Goal: Task Accomplishment & Management: Use online tool/utility

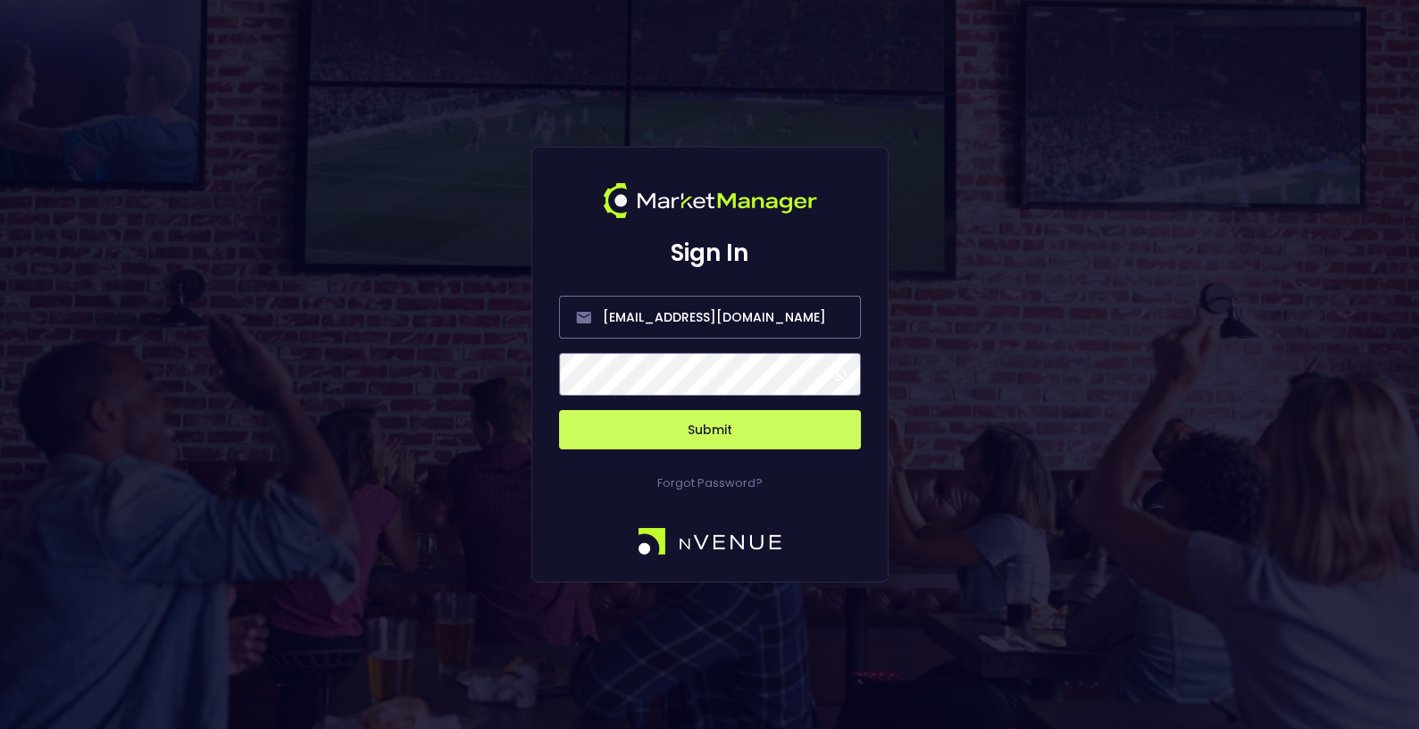
click at [711, 441] on button "Submit" at bounding box center [710, 429] width 302 height 39
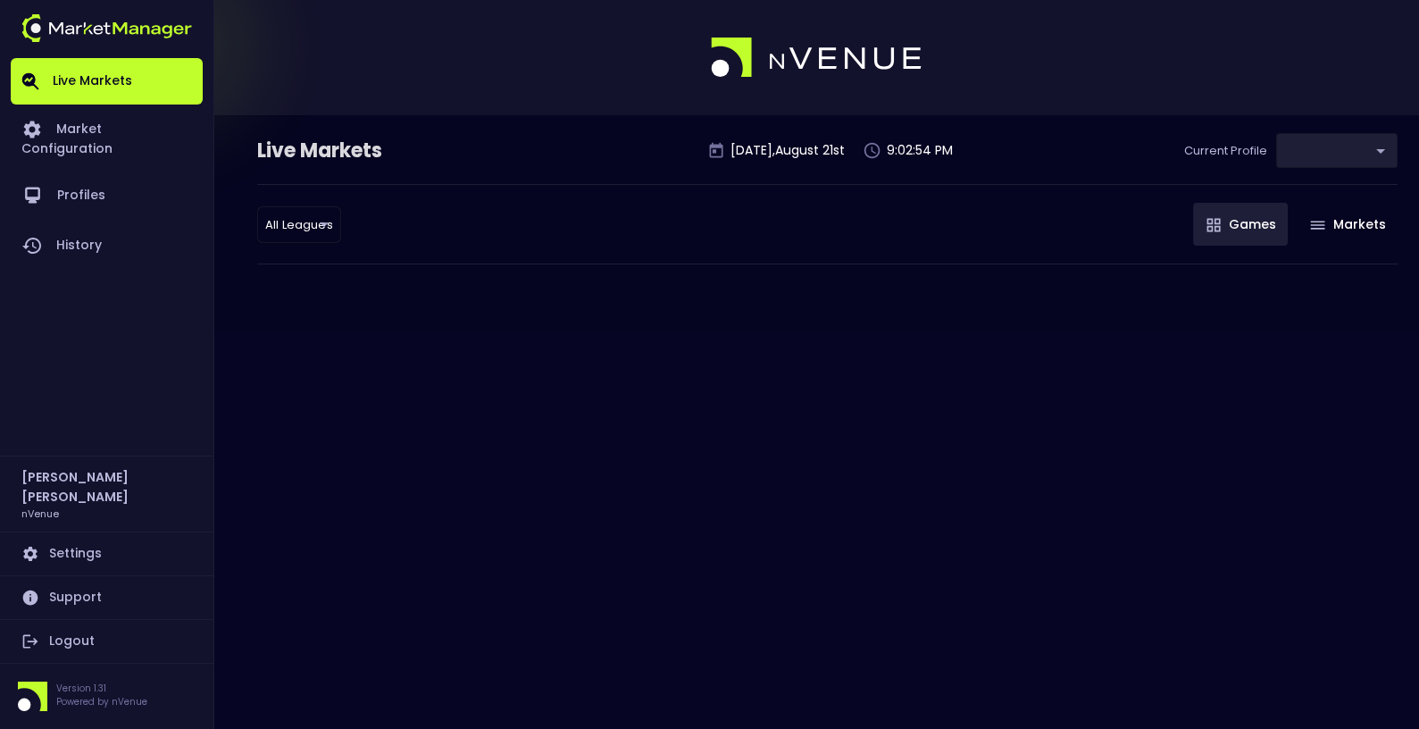
type input "d66ee90f-df8e-430e-a05c-aaf70ad95ad9"
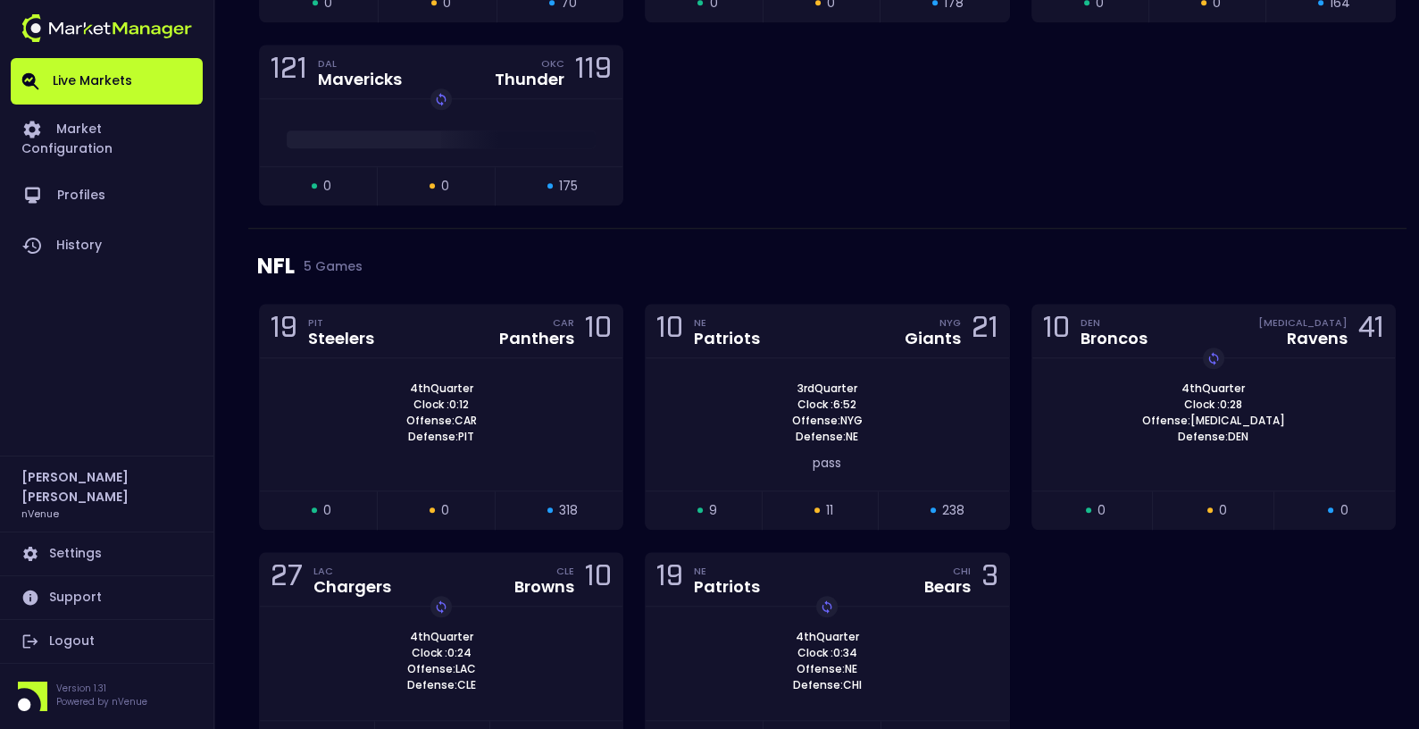
scroll to position [3047, 0]
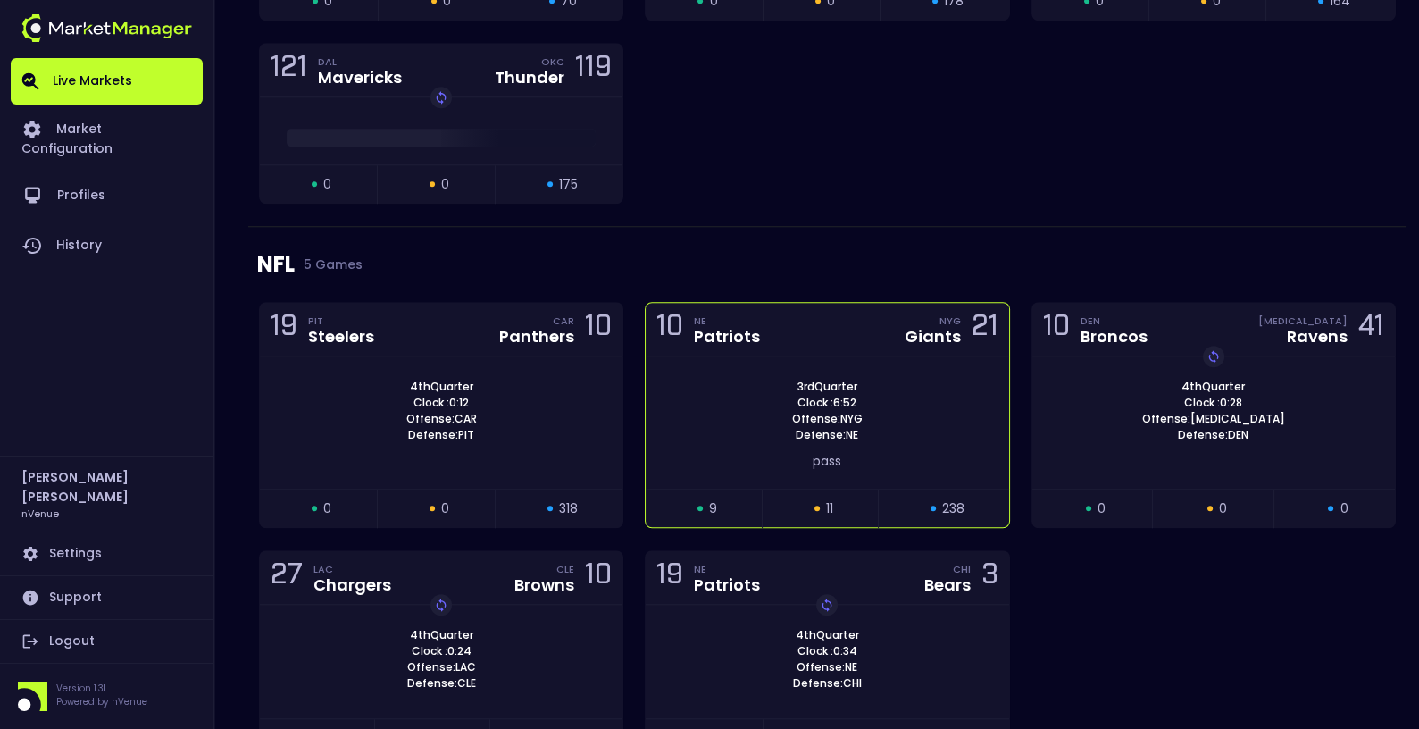
click at [728, 356] on div "3rd Quarter Clock : 6:52 Offense: NYG Defense: NE pass" at bounding box center [827, 422] width 363 height 132
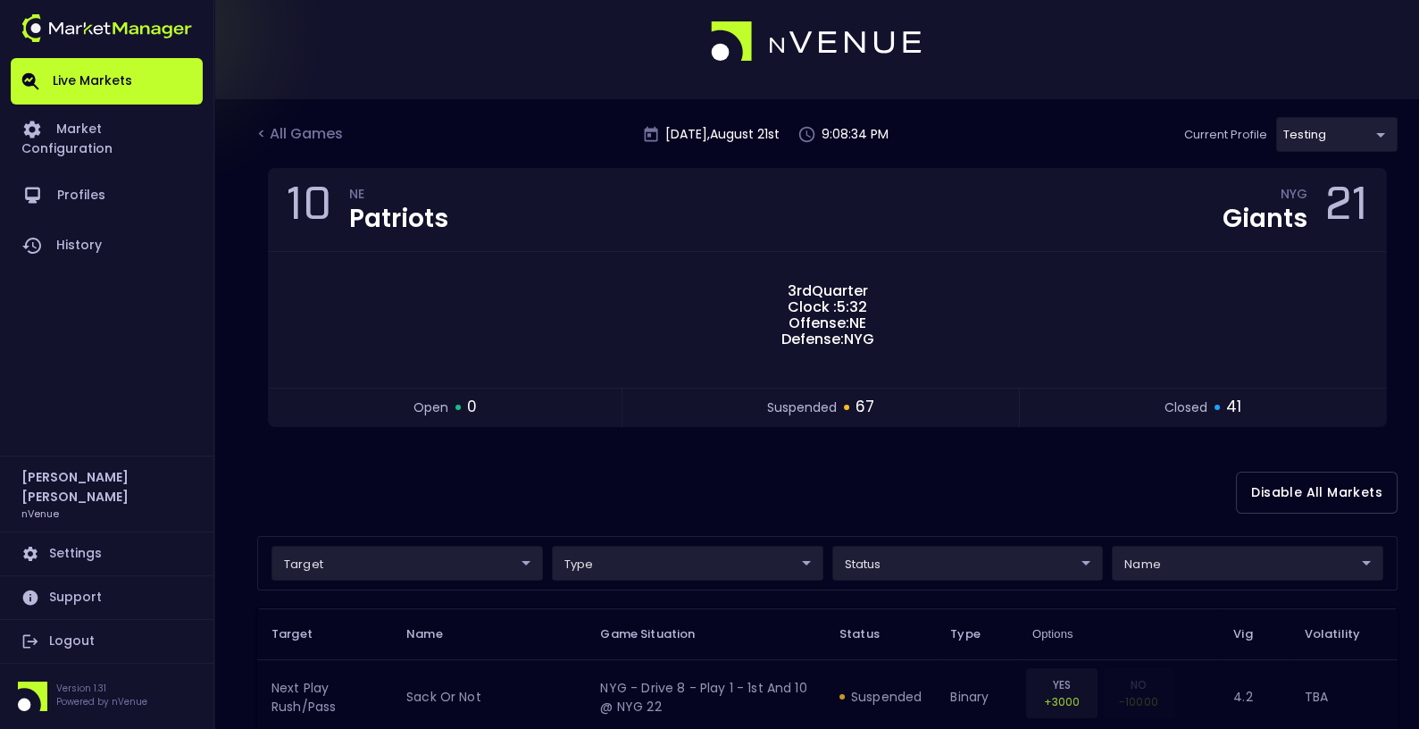
scroll to position [0, 0]
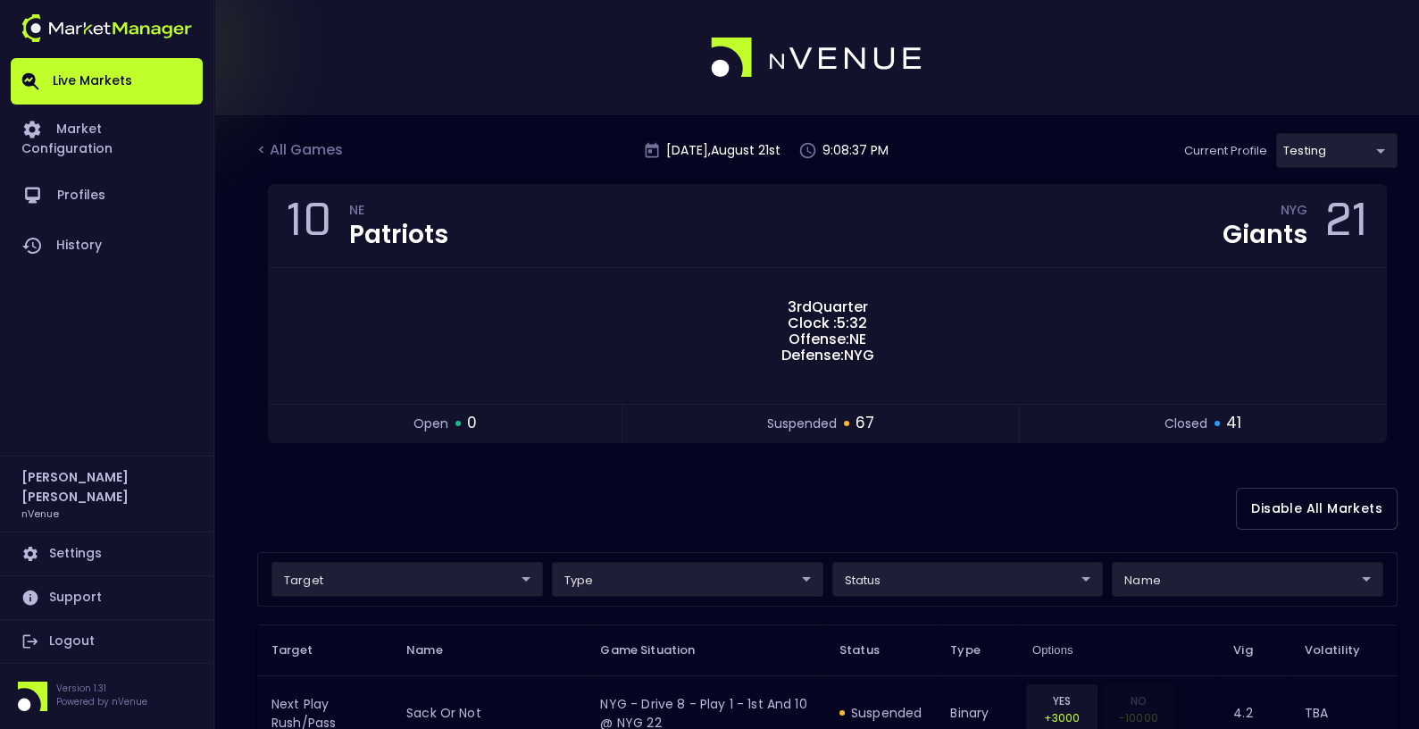
click at [54, 634] on link "Logout" at bounding box center [107, 641] width 192 height 43
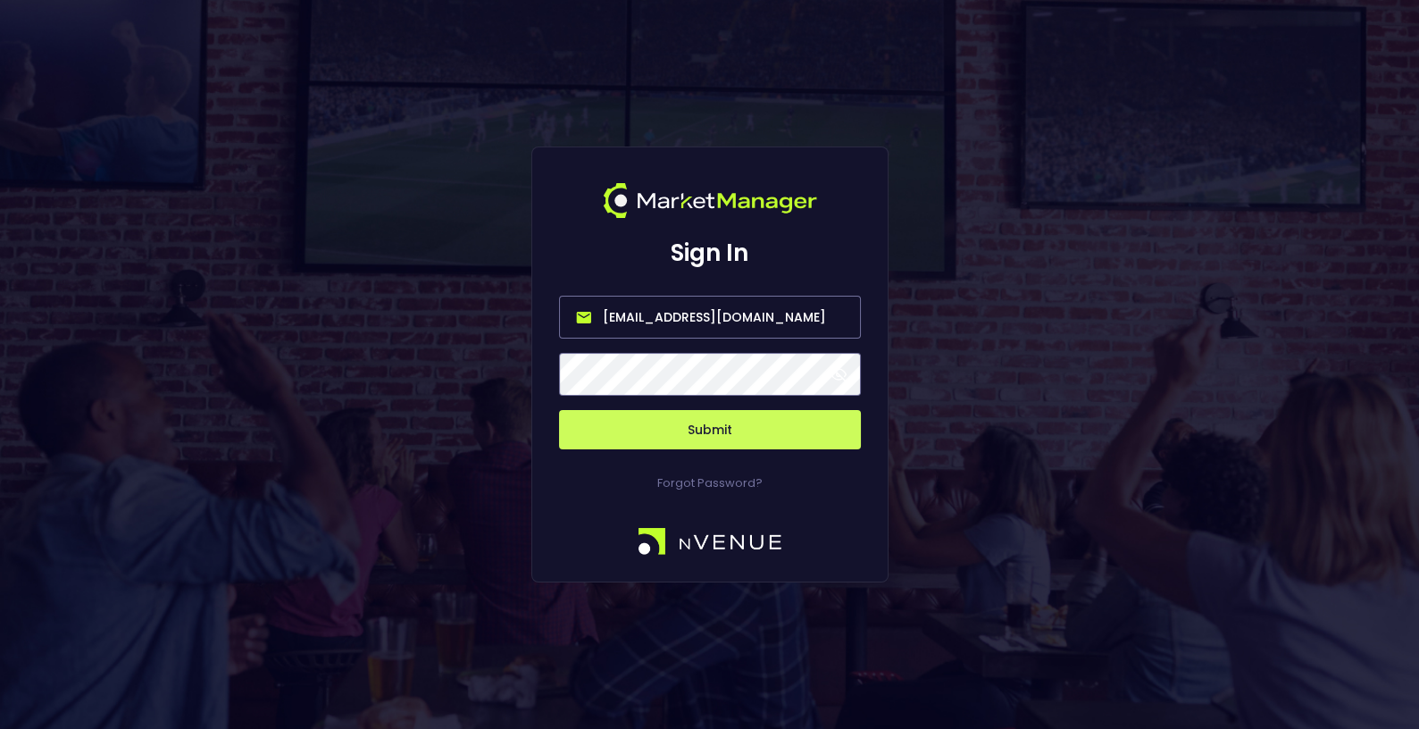
click at [769, 310] on input "[EMAIL_ADDRESS][DOMAIN_NAME]" at bounding box center [710, 317] width 302 height 43
type input "[EMAIL_ADDRESS][DOMAIN_NAME]"
click at [714, 431] on button "Submit" at bounding box center [710, 429] width 302 height 39
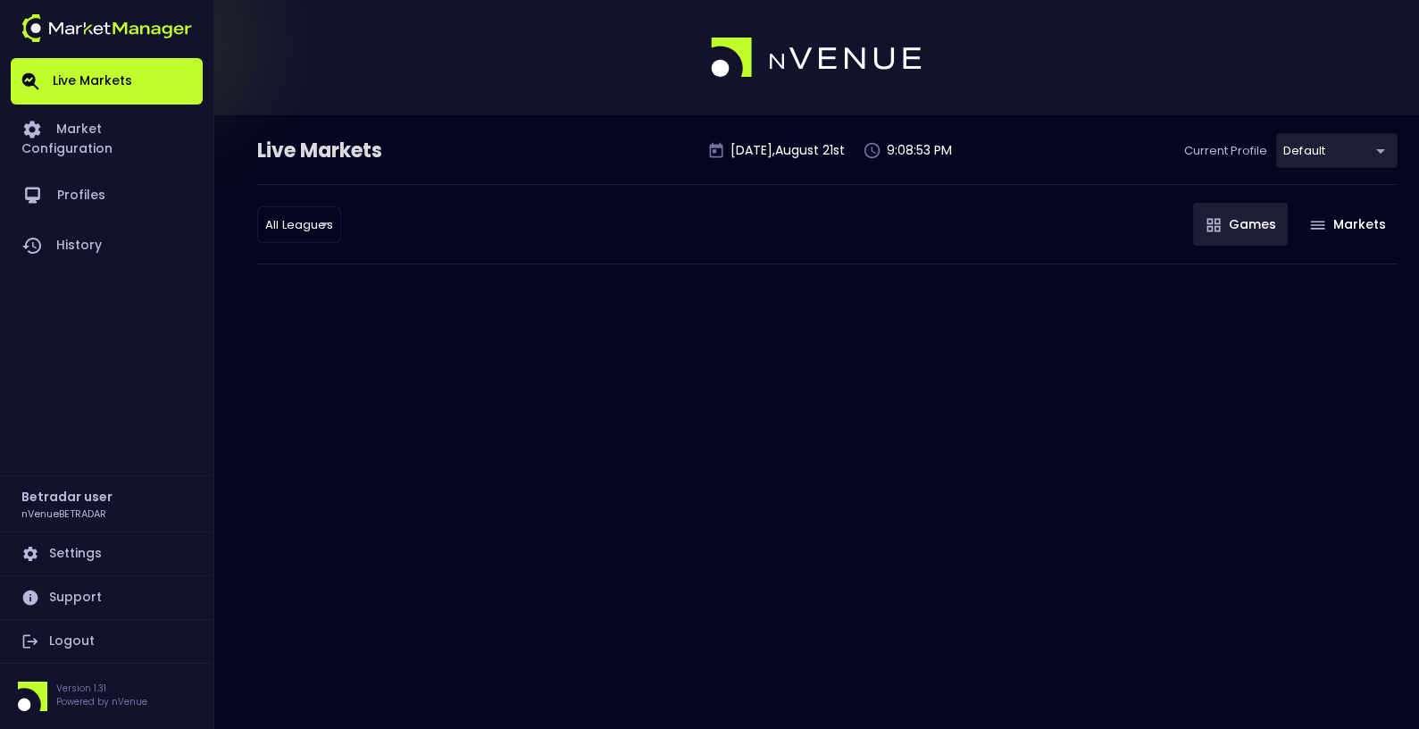
click at [70, 641] on link "Logout" at bounding box center [107, 641] width 192 height 43
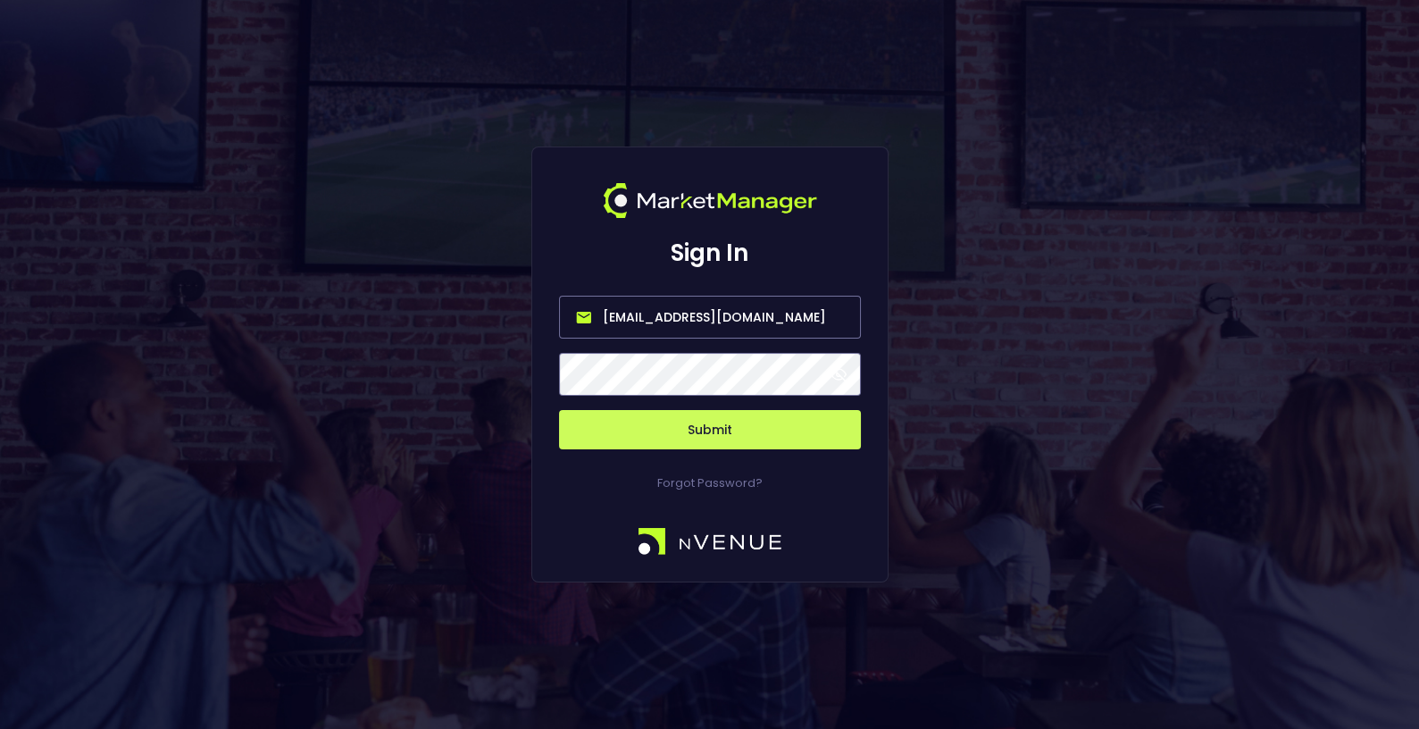
click at [786, 317] on input "[EMAIL_ADDRESS][DOMAIN_NAME]" at bounding box center [710, 317] width 302 height 43
type input "[EMAIL_ADDRESS][DOMAIN_NAME]"
click at [747, 428] on button "Submit" at bounding box center [710, 429] width 302 height 39
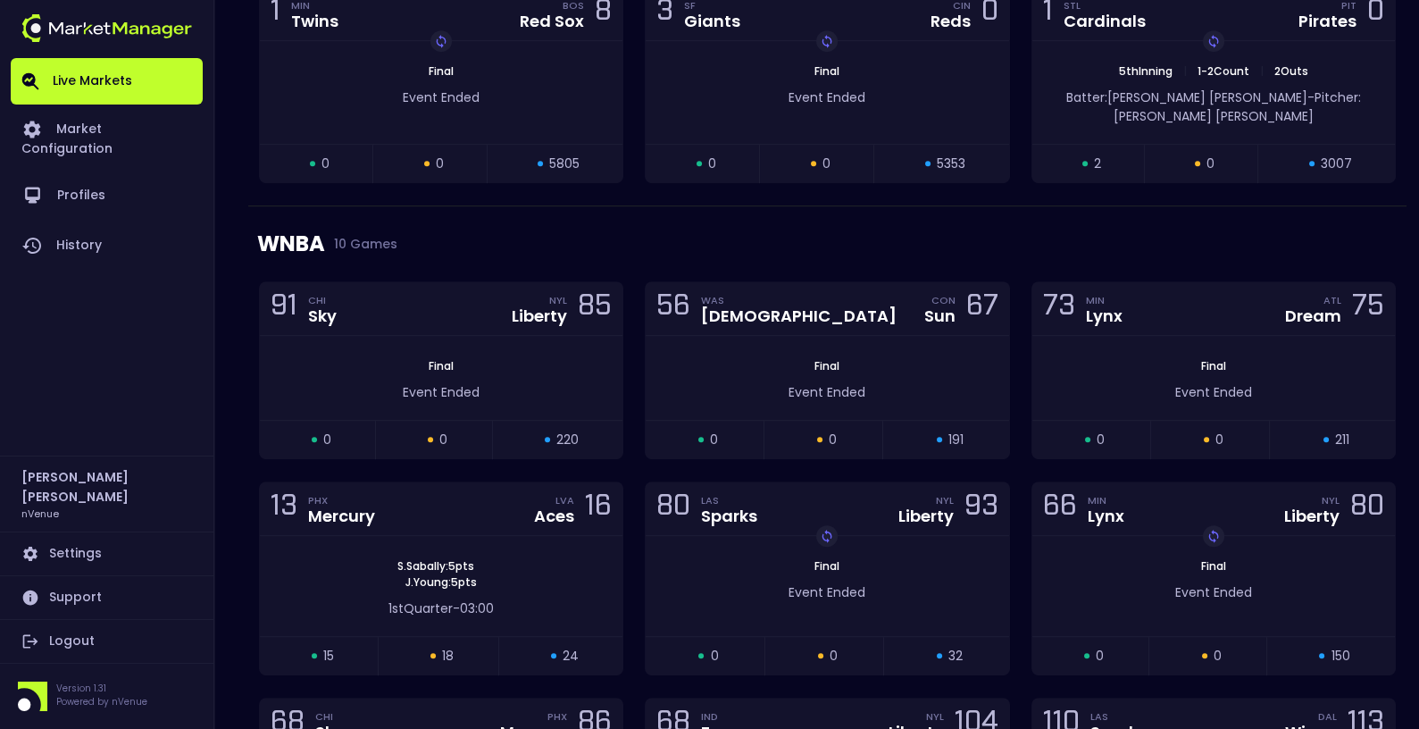
scroll to position [1739, 0]
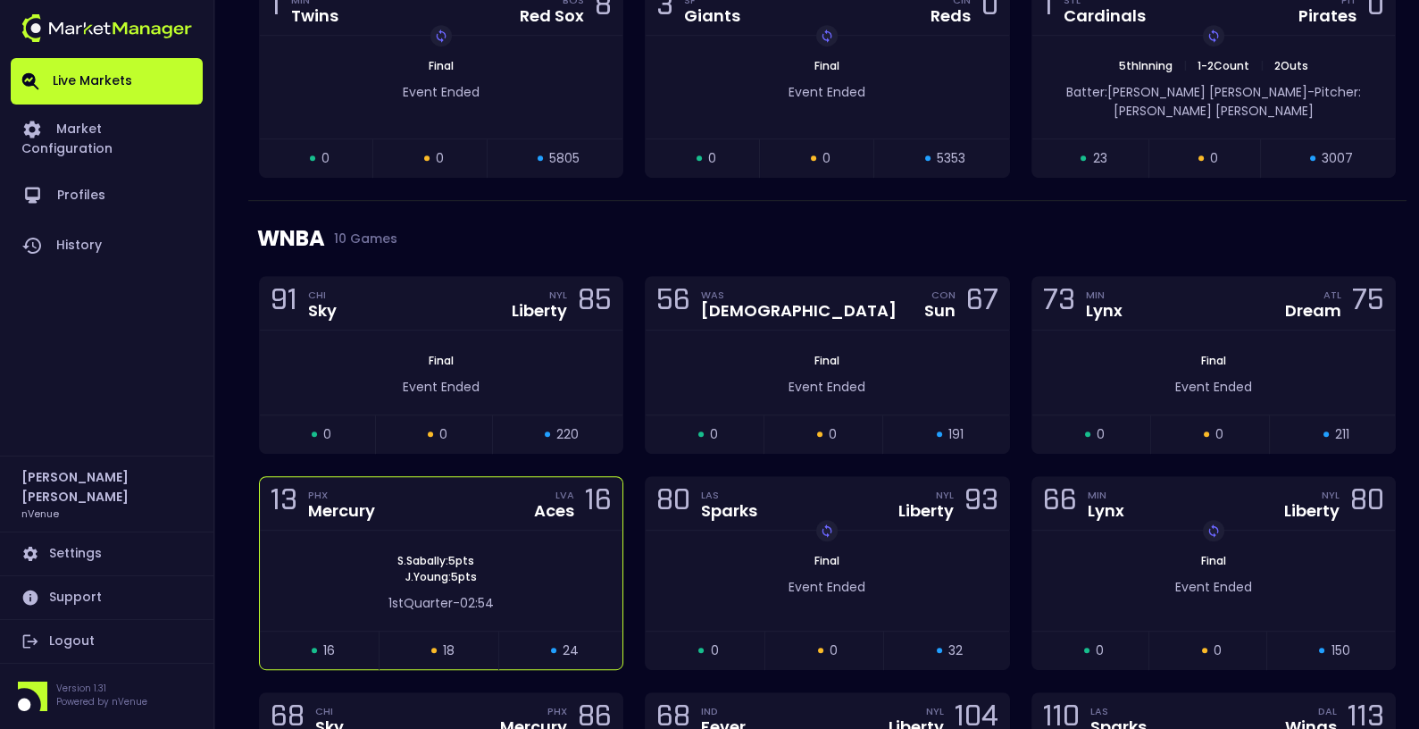
click at [548, 553] on div "[PERSON_NAME] : 5 pts [PERSON_NAME] : 5 pts" at bounding box center [441, 569] width 363 height 32
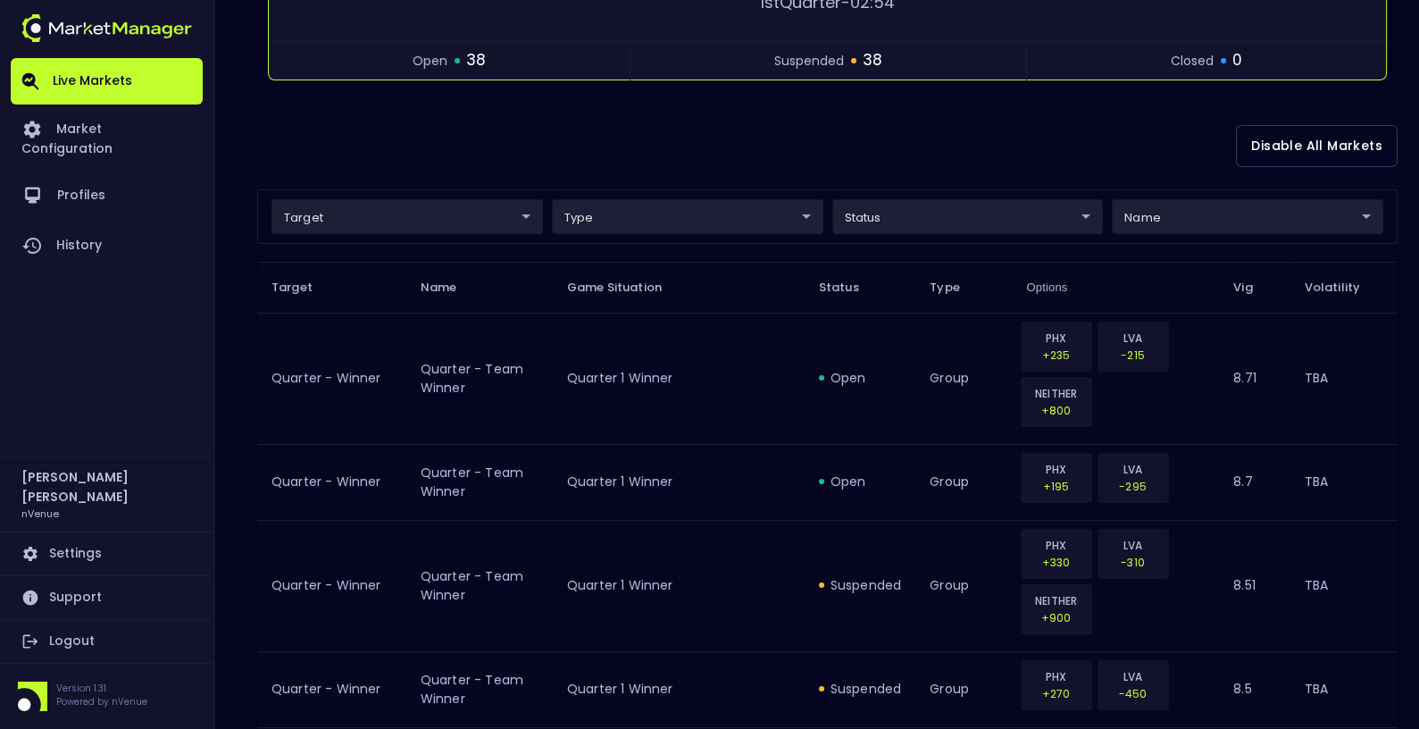
scroll to position [355, 0]
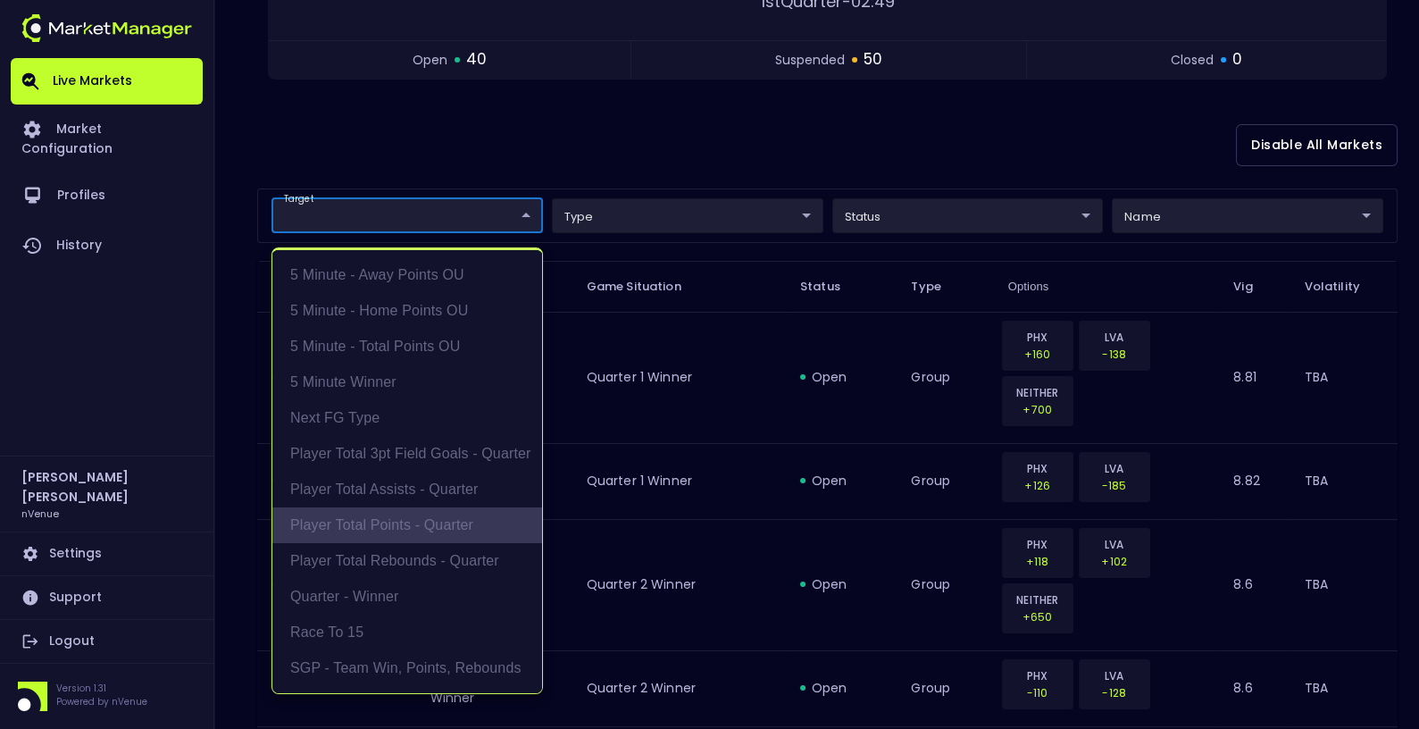
click at [458, 530] on li "Player Total Points - Quarter" at bounding box center [407, 525] width 270 height 36
type input "Player Total Points - Quarter"
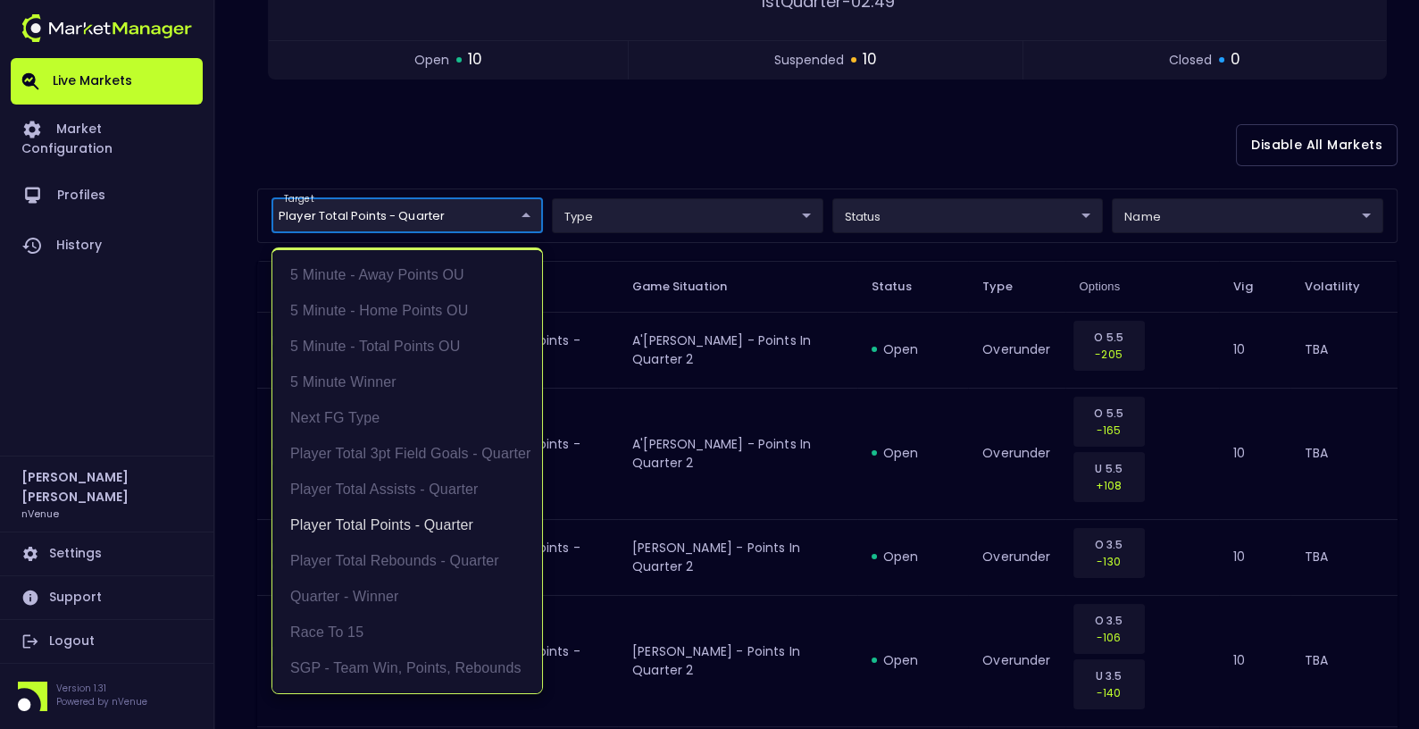
click at [750, 412] on div at bounding box center [709, 364] width 1419 height 729
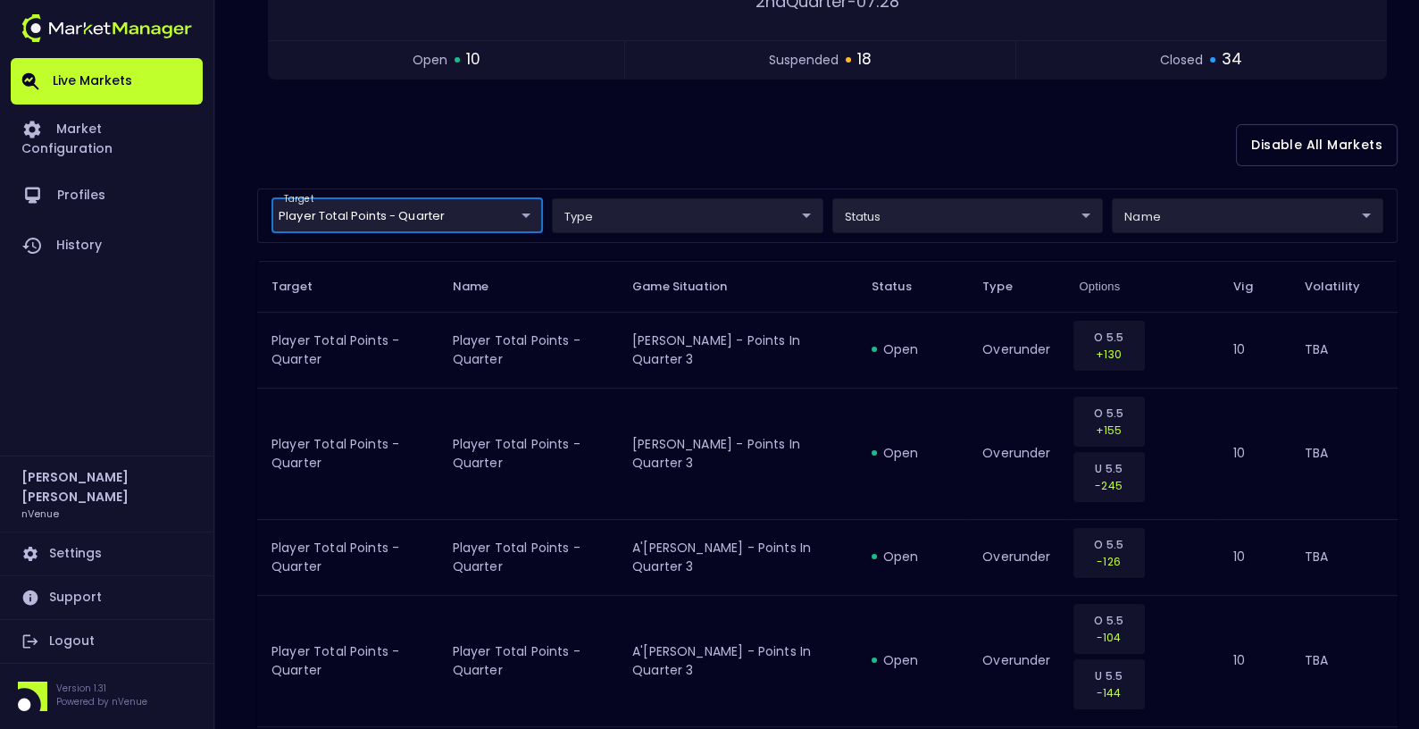
scroll to position [0, 0]
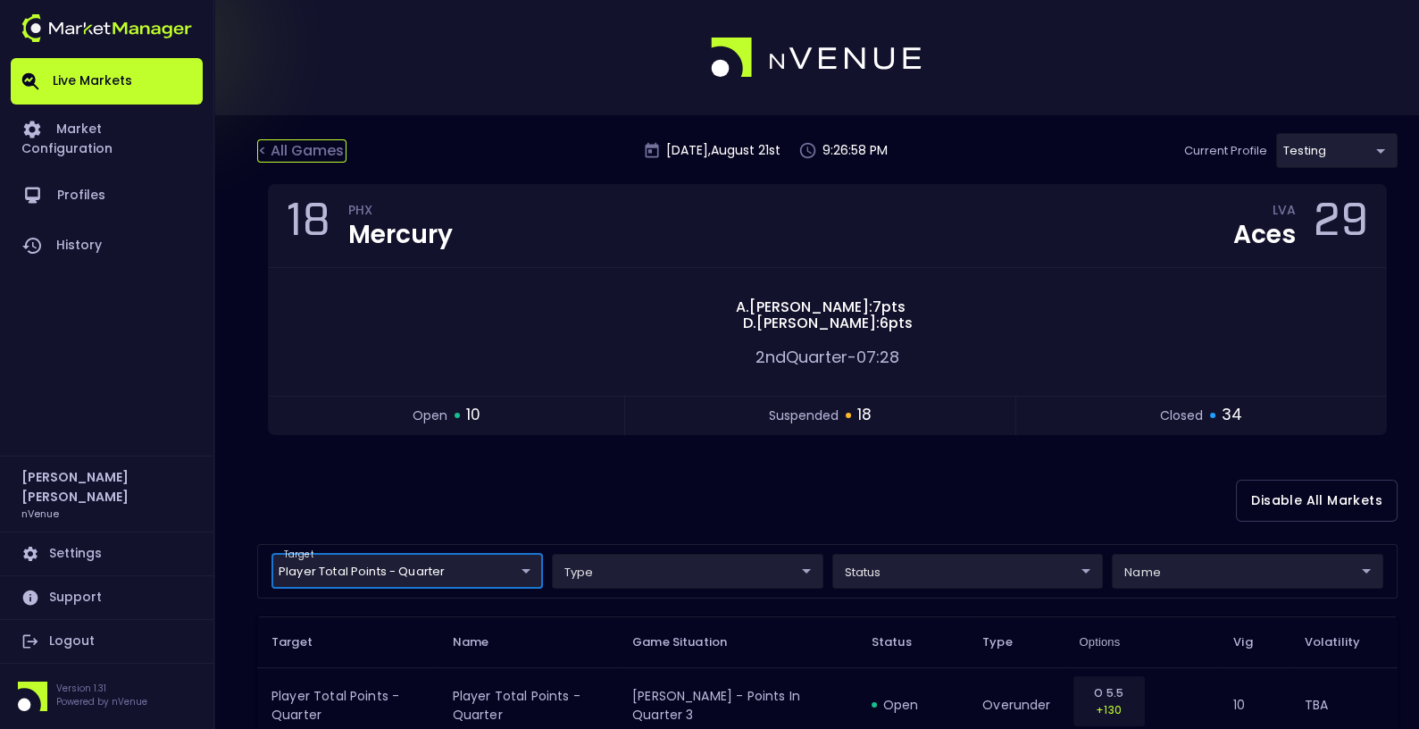
click at [282, 155] on div "< All Games" at bounding box center [301, 150] width 89 height 23
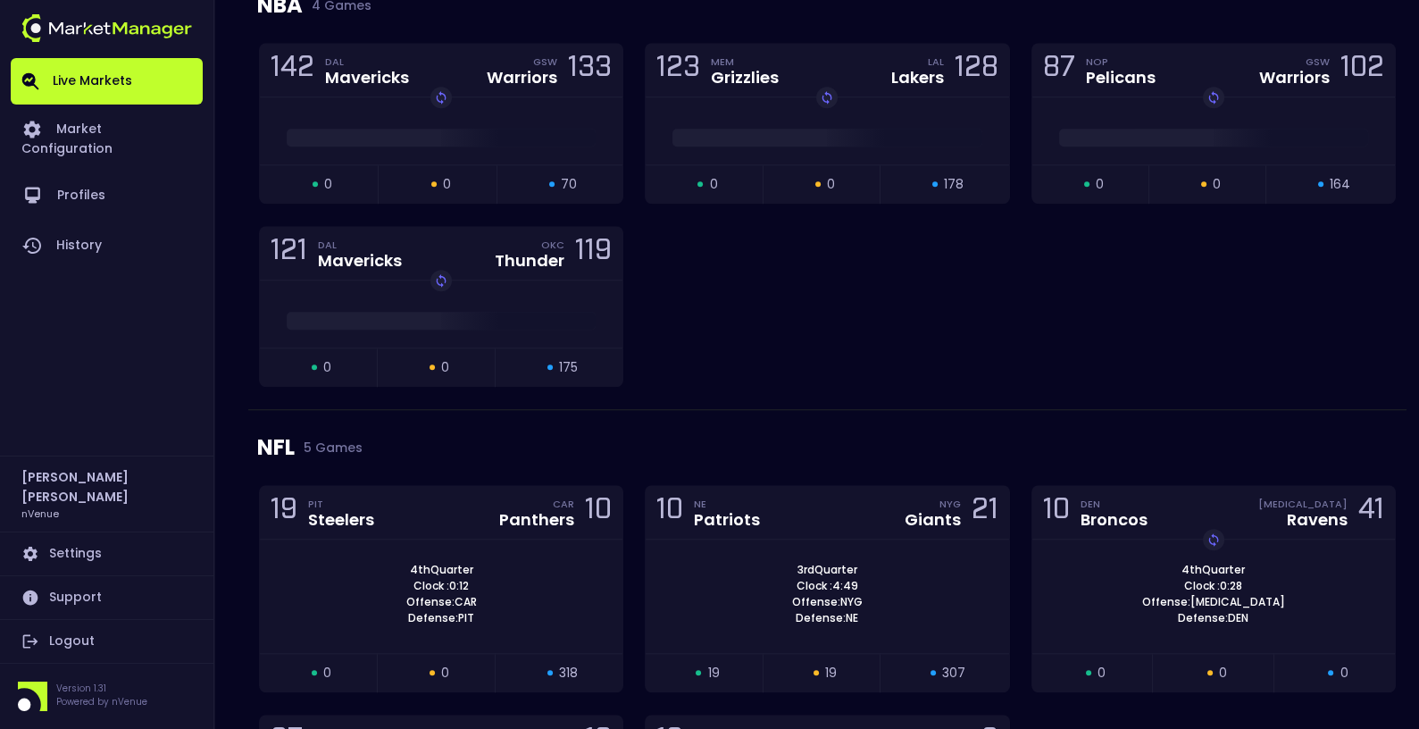
scroll to position [2868, 0]
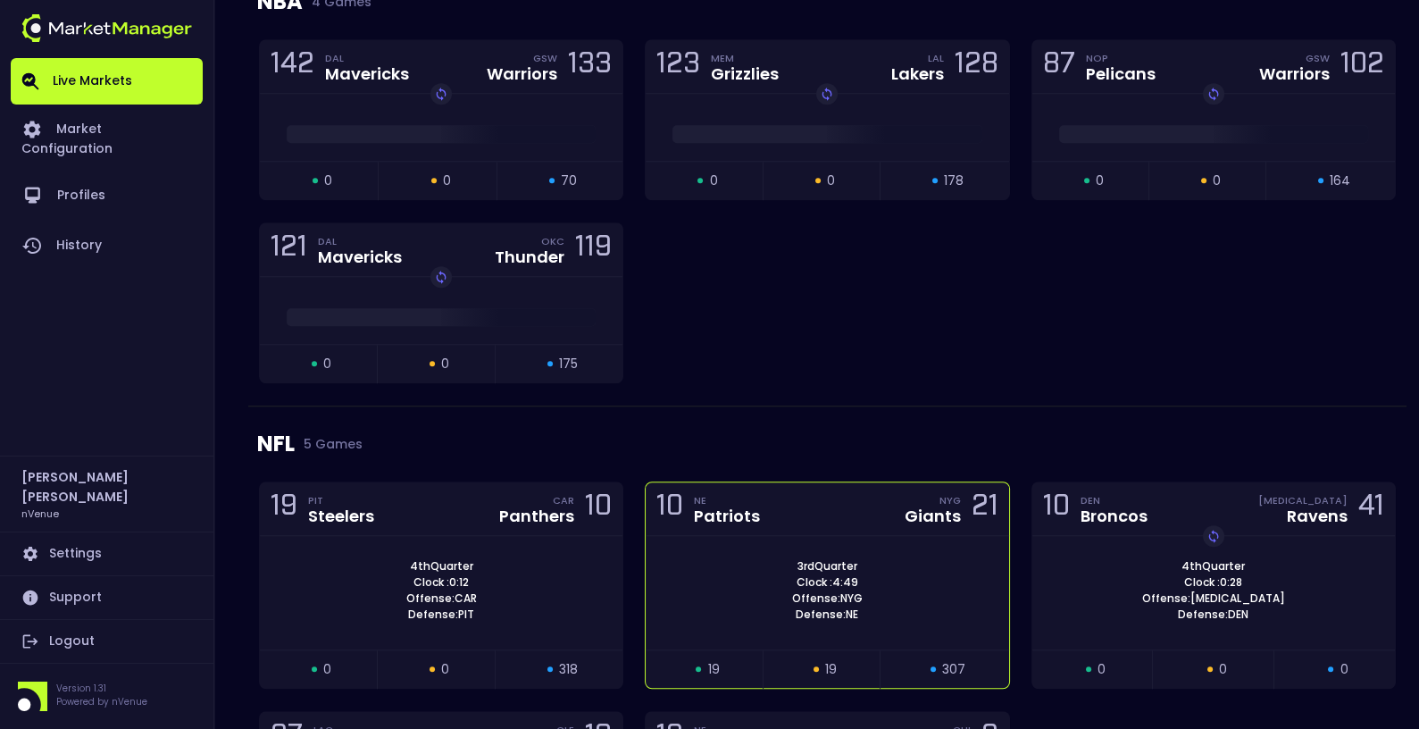
click at [778, 482] on div "10 NE Patriots NYG Giants 21" at bounding box center [827, 509] width 363 height 54
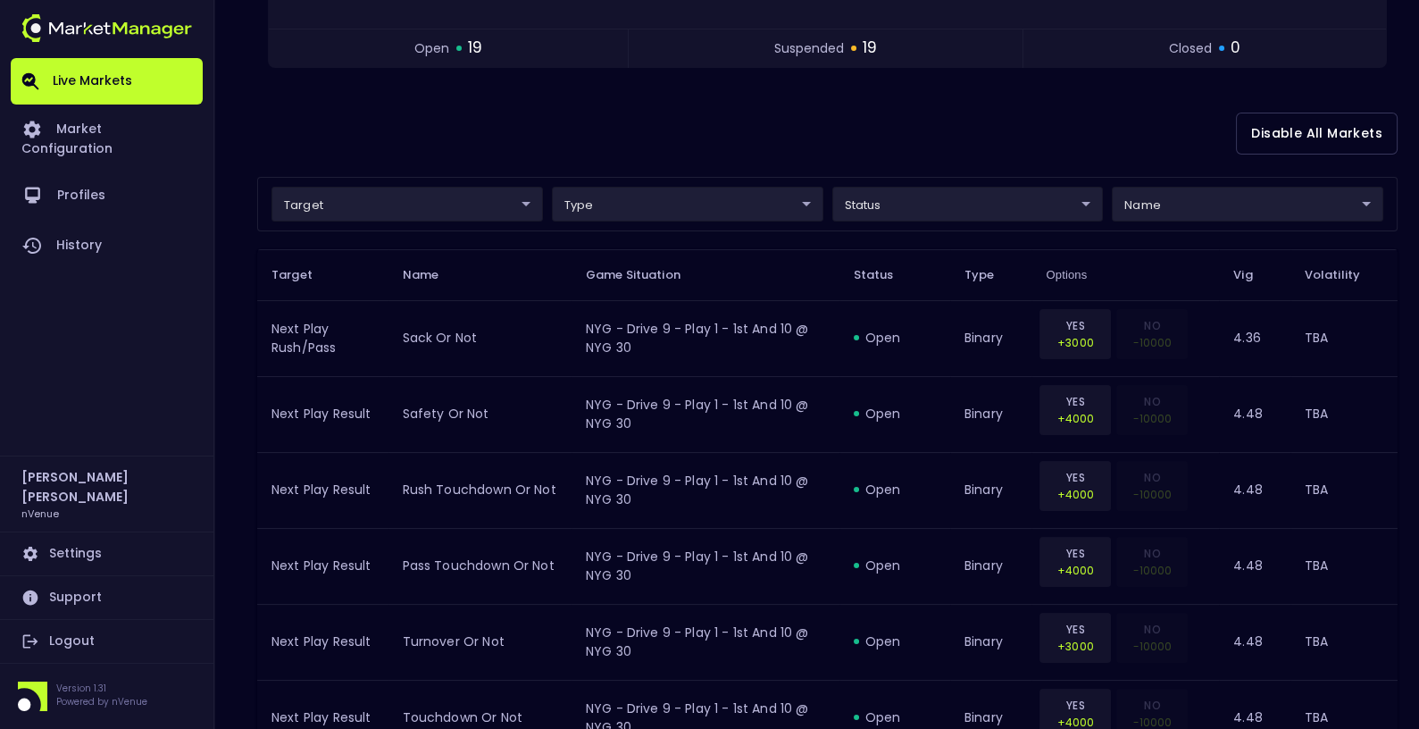
scroll to position [376, 0]
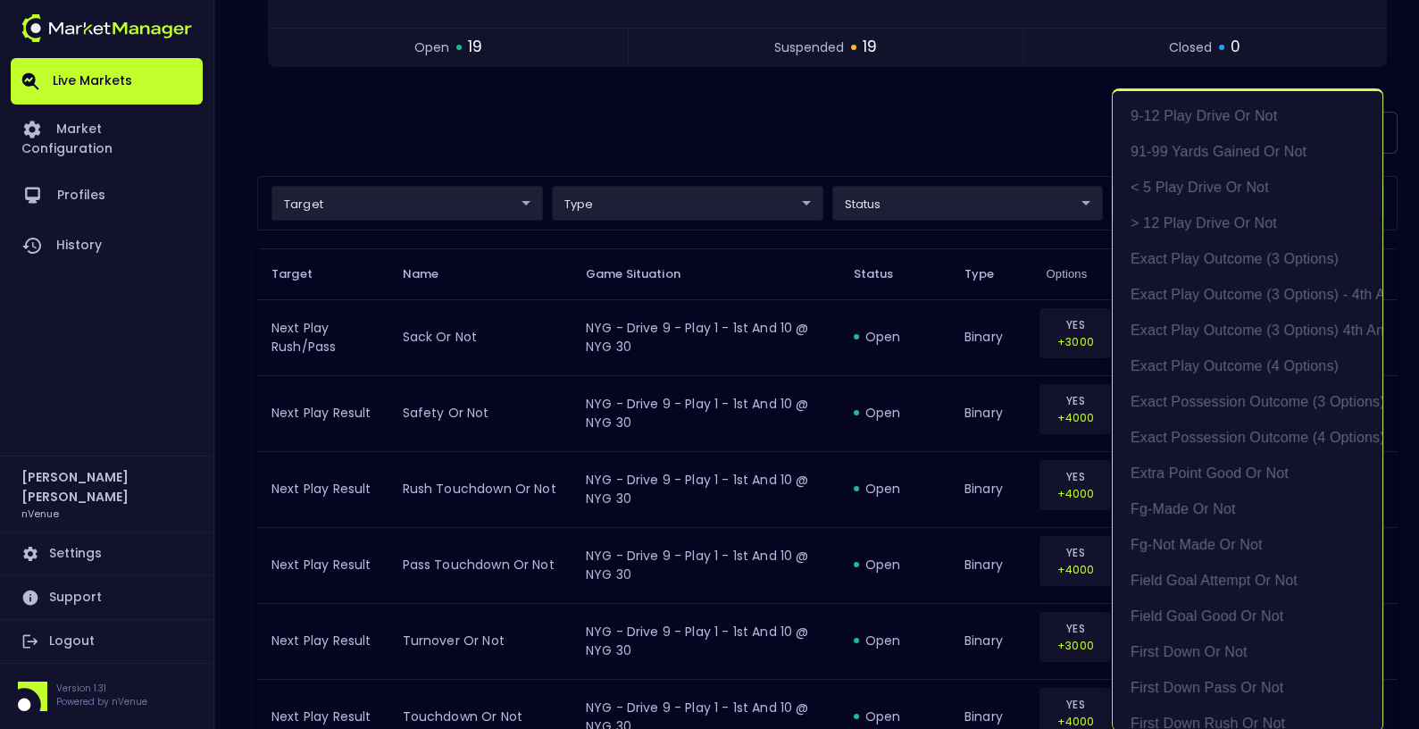
scroll to position [471, 0]
click at [1229, 430] on li "exact possession outcome (4 options)" at bounding box center [1248, 431] width 270 height 36
type input "Possession Result"
type input "group"
type input "exact possession outcome (4 options)"
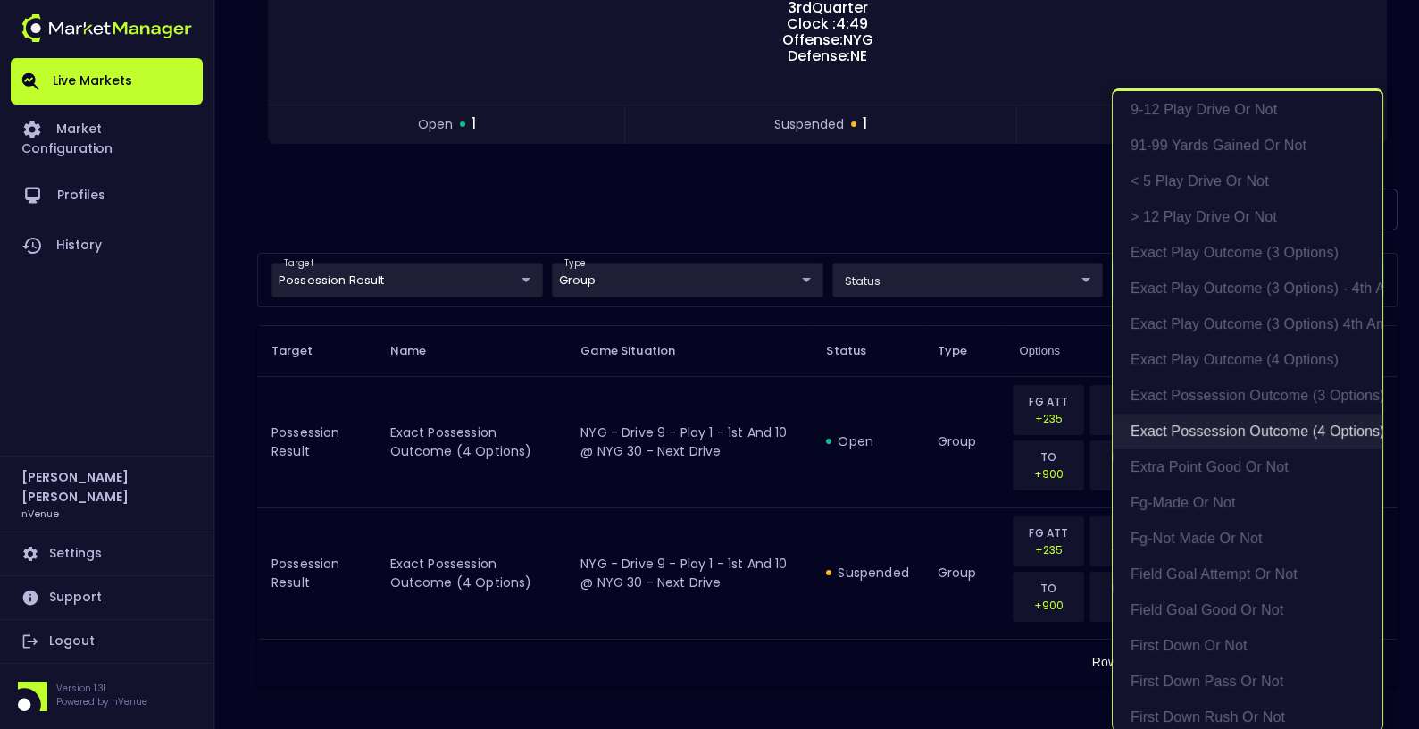
scroll to position [293, 0]
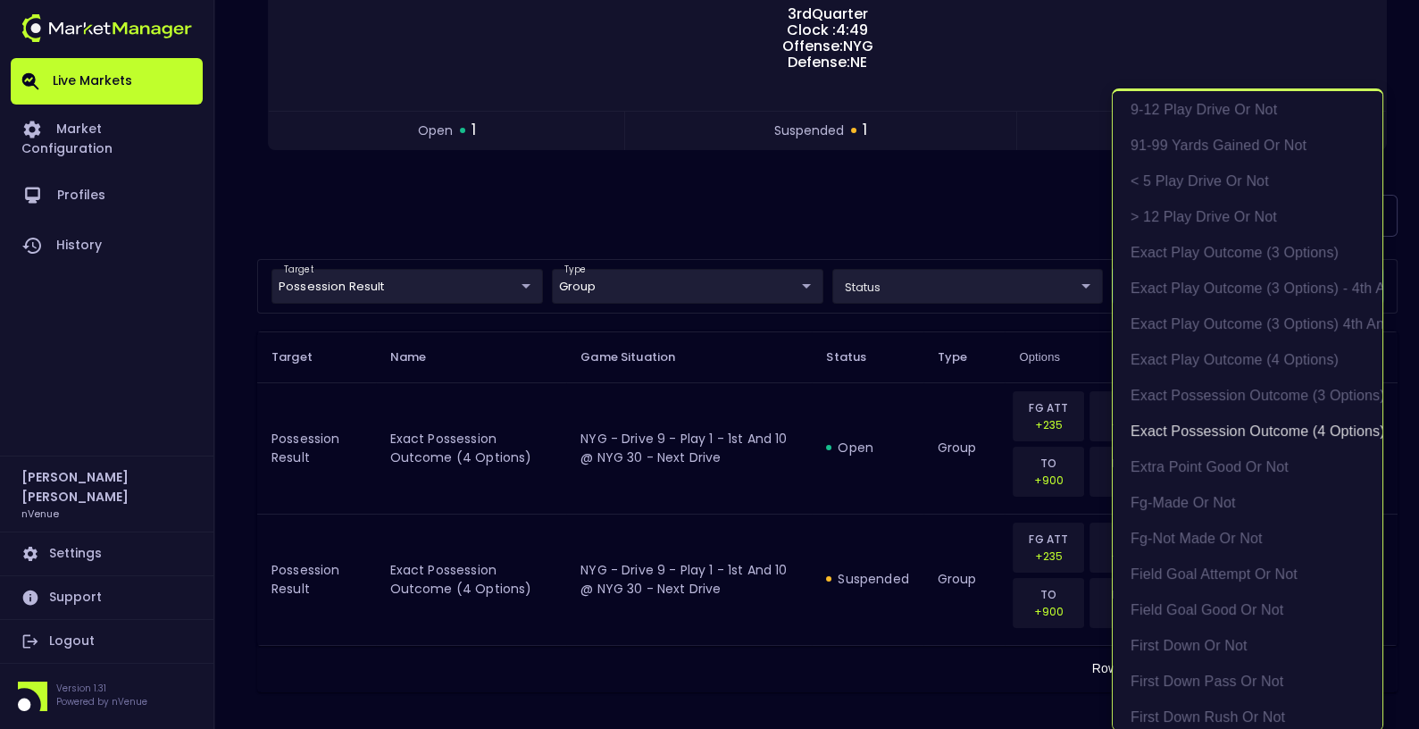
click at [887, 505] on div at bounding box center [709, 364] width 1419 height 729
